Goal: Download file/media

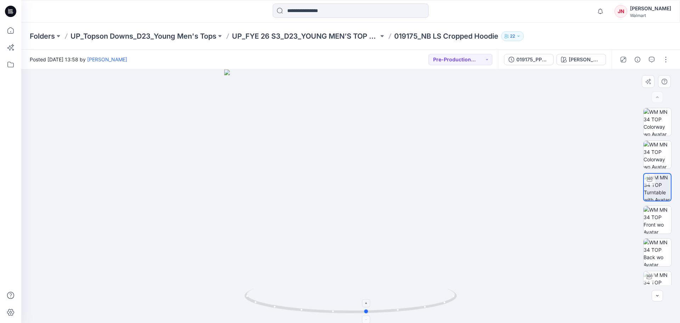
drag, startPoint x: 308, startPoint y: 312, endPoint x: 369, endPoint y: 310, distance: 61.3
click at [369, 310] on icon at bounding box center [351, 301] width 214 height 27
click at [45, 33] on p "Folders" at bounding box center [42, 36] width 25 height 10
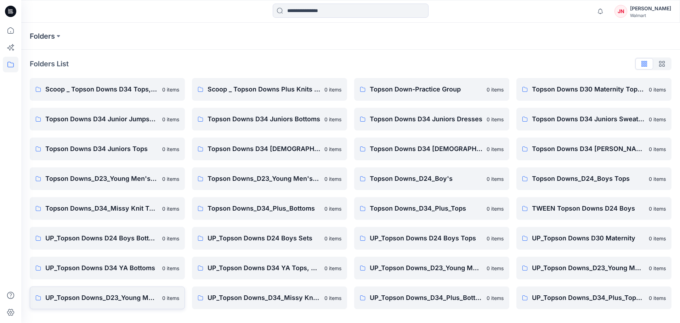
click at [138, 299] on p "UP_Topson Downs_D23_Young Men's Tops" at bounding box center [101, 298] width 113 height 10
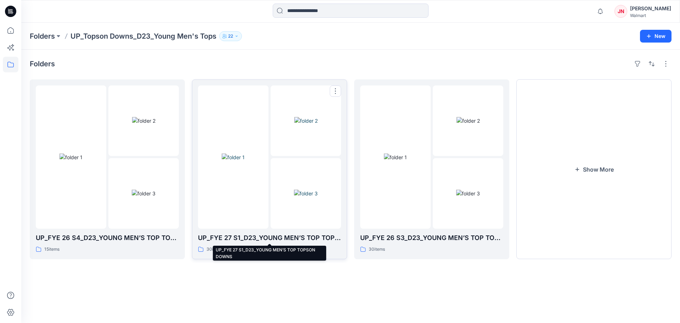
click at [266, 233] on p "UP_FYE 27 S1_D23_YOUNG MEN’S TOP TOPSON DOWNS" at bounding box center [269, 238] width 143 height 10
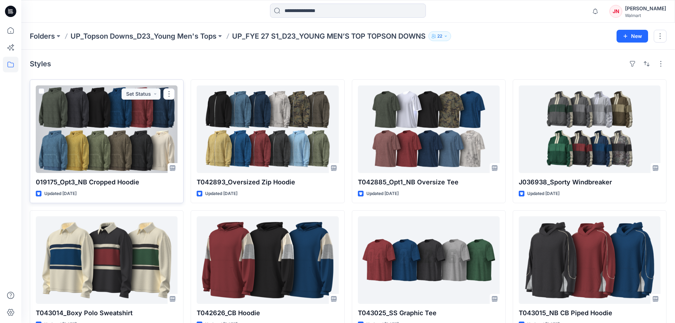
click at [133, 165] on div at bounding box center [107, 128] width 142 height 87
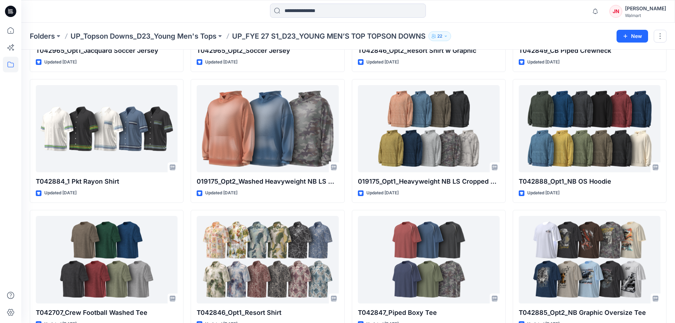
scroll to position [530, 0]
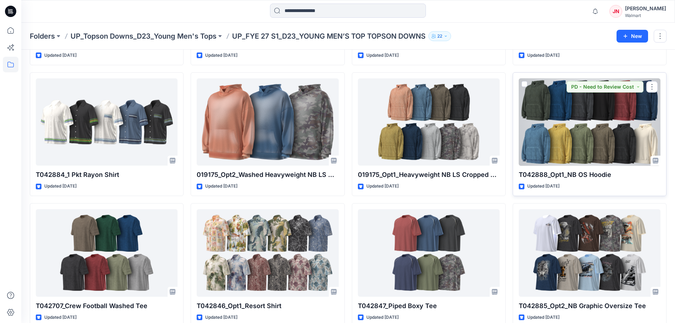
click at [554, 149] on div at bounding box center [590, 121] width 142 height 87
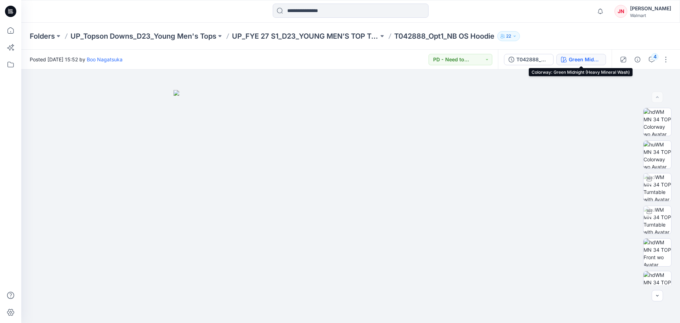
click at [576, 56] on div "Green Midnight (Heavy Mineral Wash)" at bounding box center [585, 60] width 33 height 8
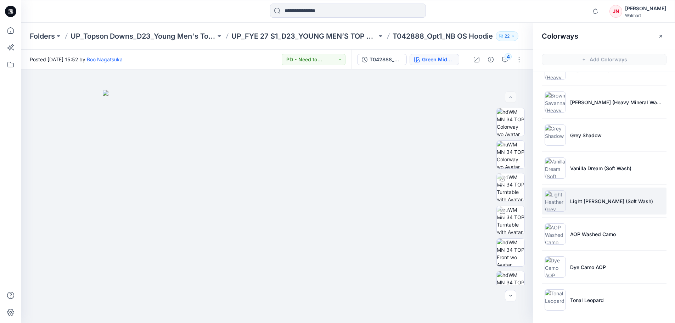
scroll to position [288, 0]
click at [582, 203] on p "Light [PERSON_NAME] (Soft Wash)" at bounding box center [611, 199] width 83 height 7
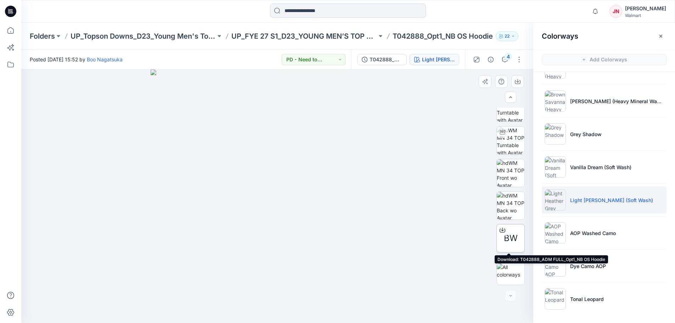
click at [500, 230] on icon at bounding box center [502, 230] width 6 height 6
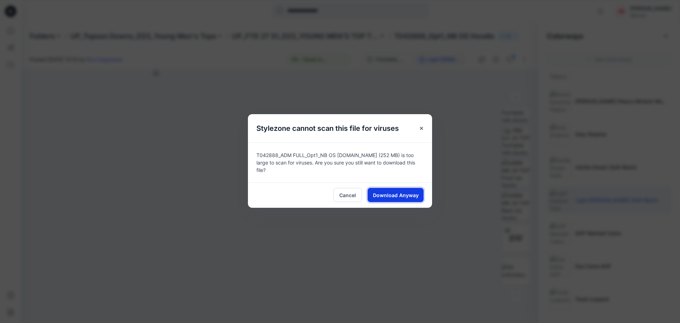
click at [384, 188] on button "Download Anyway" at bounding box center [396, 195] width 56 height 14
